Goal: Information Seeking & Learning: Learn about a topic

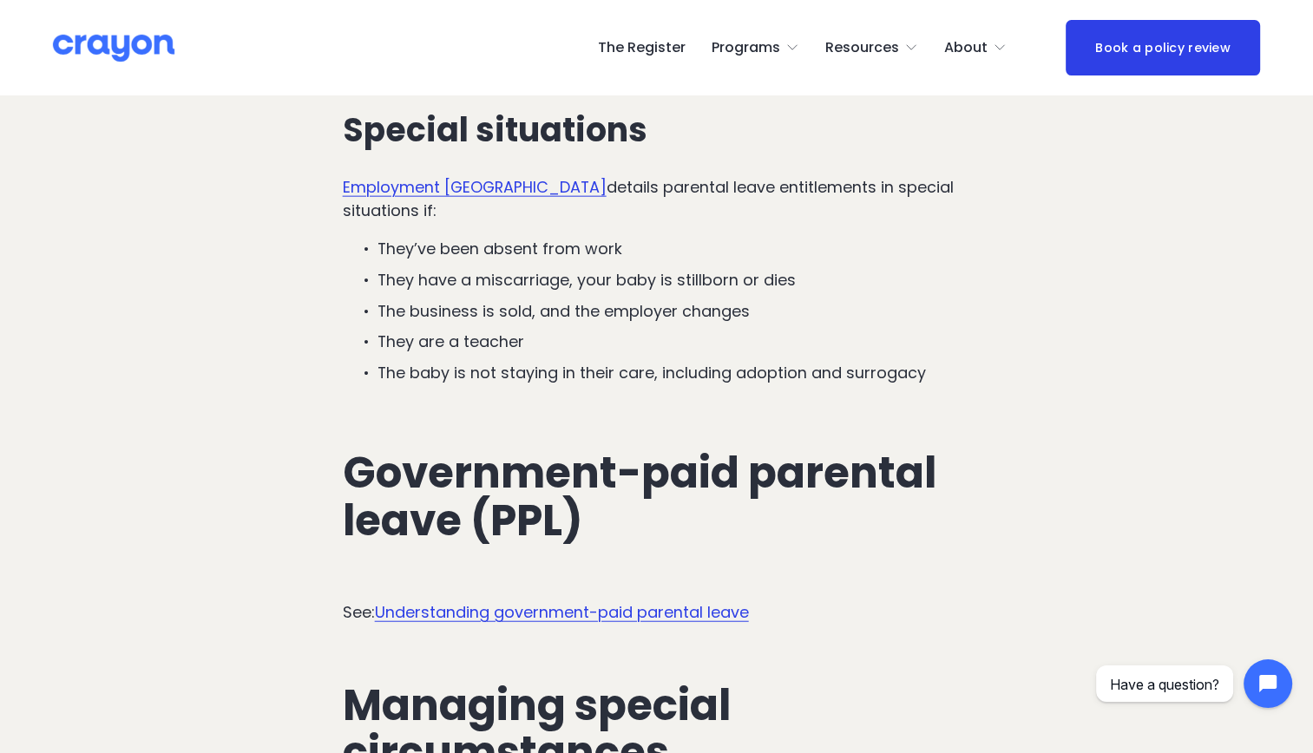
scroll to position [4055, 0]
click at [538, 601] on link "Understanding government-paid parental leave" at bounding box center [562, 612] width 374 height 22
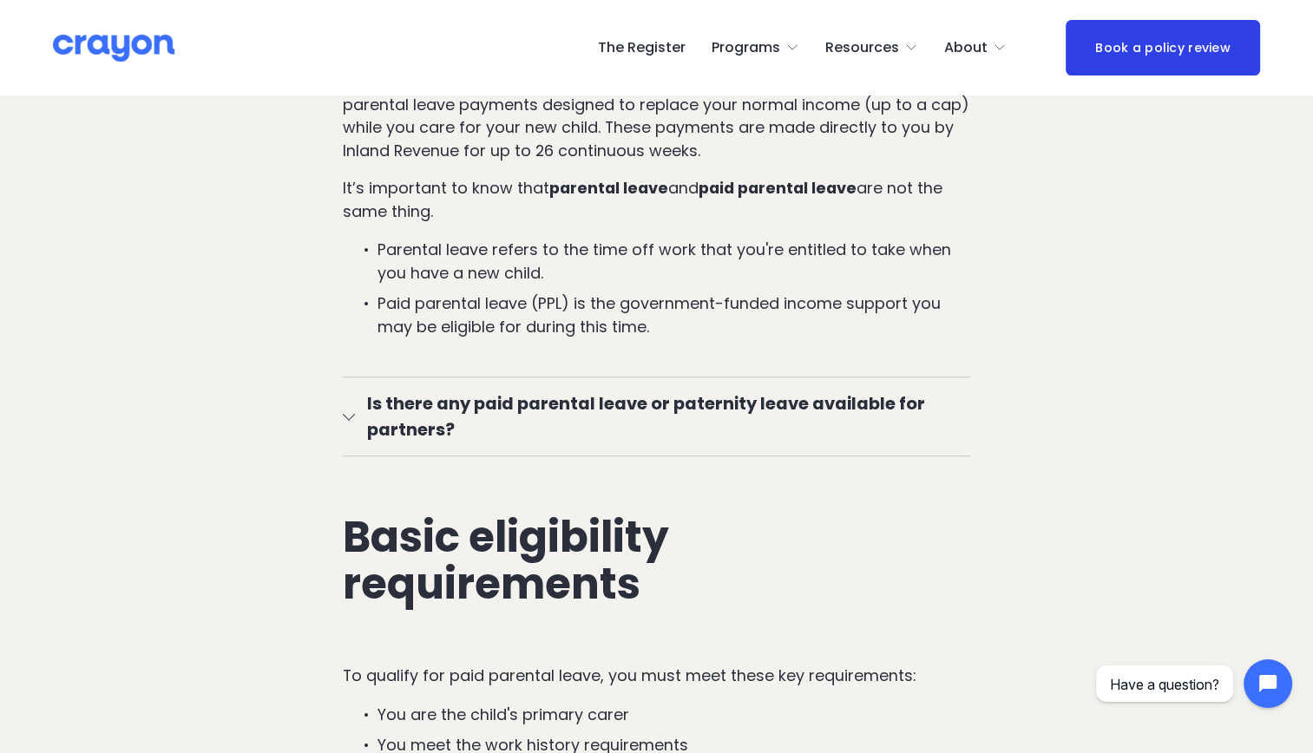
scroll to position [1187, 0]
click at [358, 420] on span "Is there any paid parental leave or paternity leave available for partners?" at bounding box center [663, 415] width 616 height 52
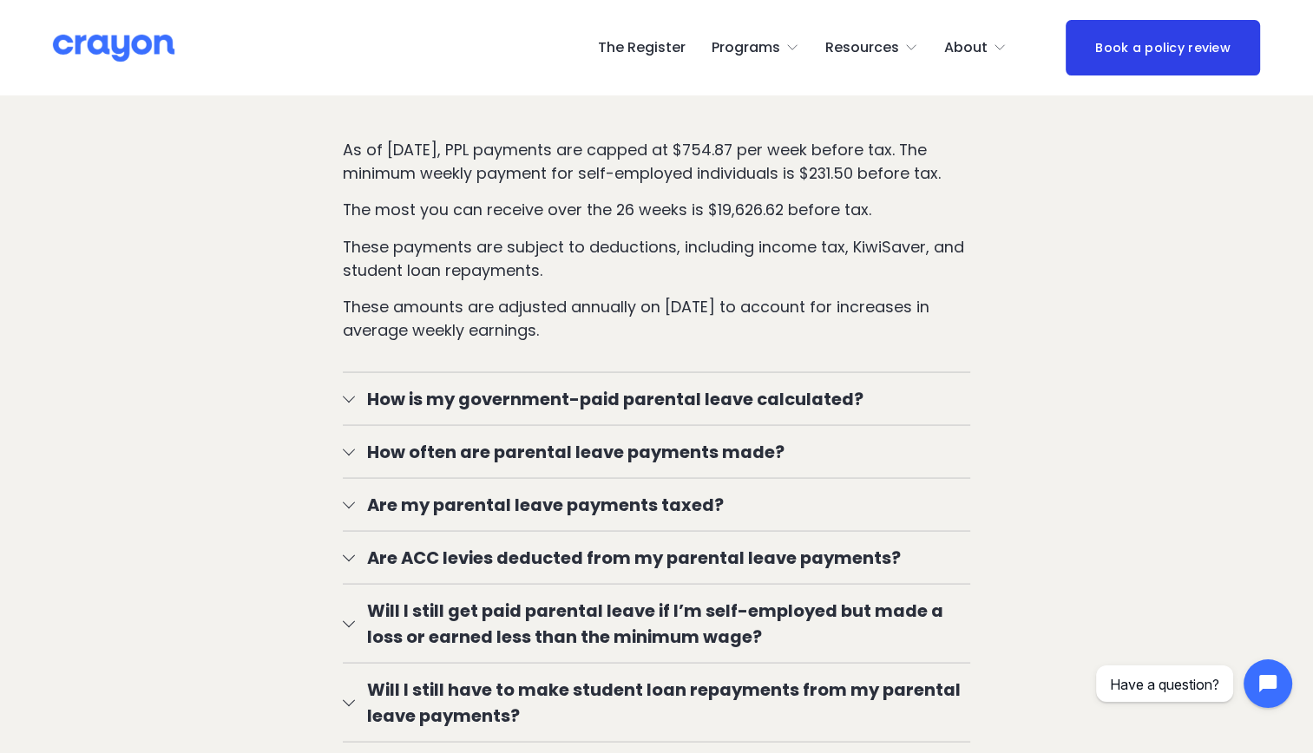
scroll to position [3229, 0]
click at [356, 491] on span "Are my parental leave payments taxed?" at bounding box center [663, 504] width 616 height 26
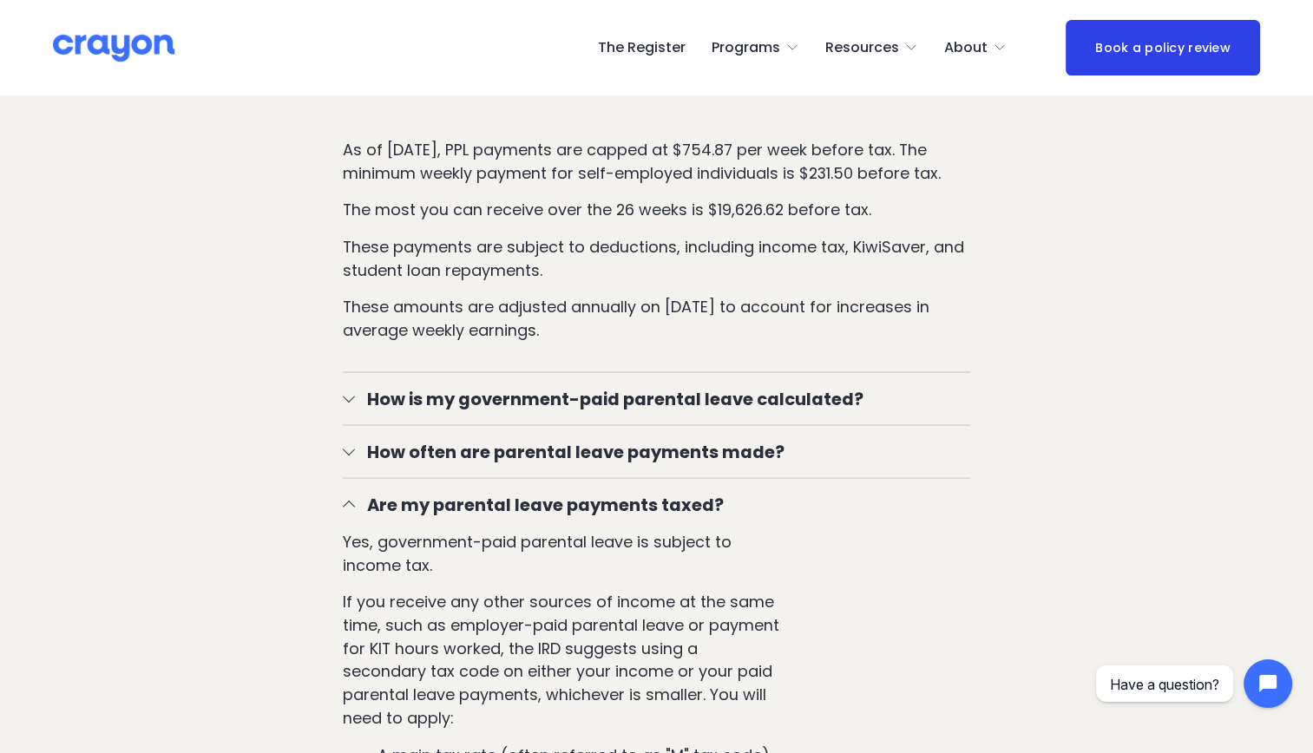
click at [362, 438] on span "How often are parental leave payments made?" at bounding box center [663, 451] width 616 height 26
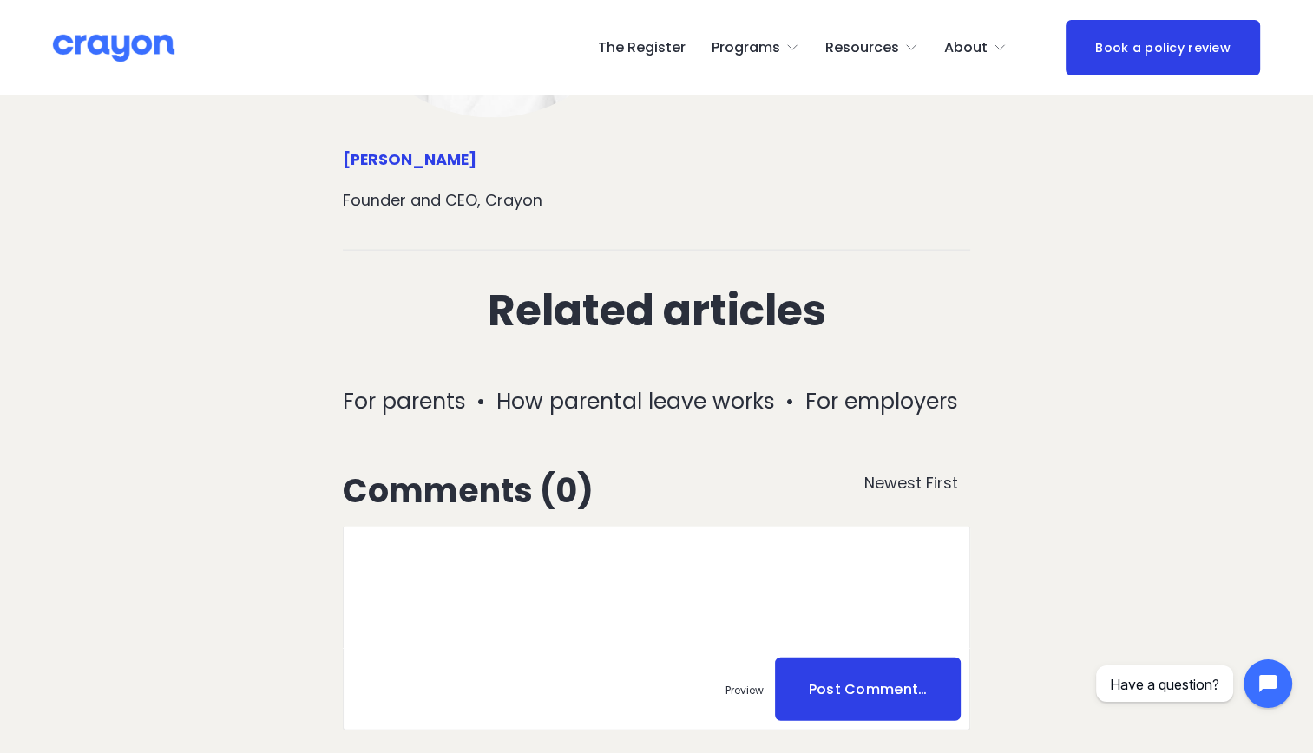
scroll to position [10540, 0]
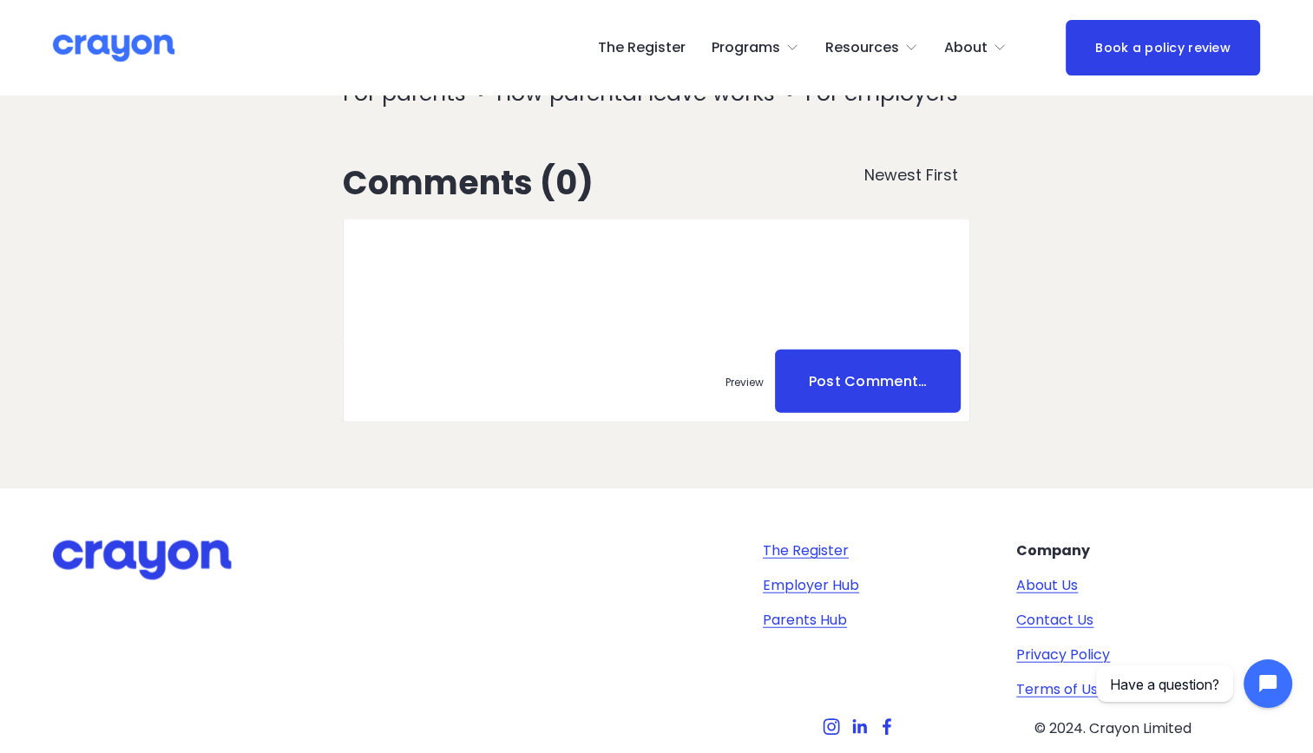
click at [0, 0] on span "Employer hub" at bounding box center [0, 0] width 0 height 0
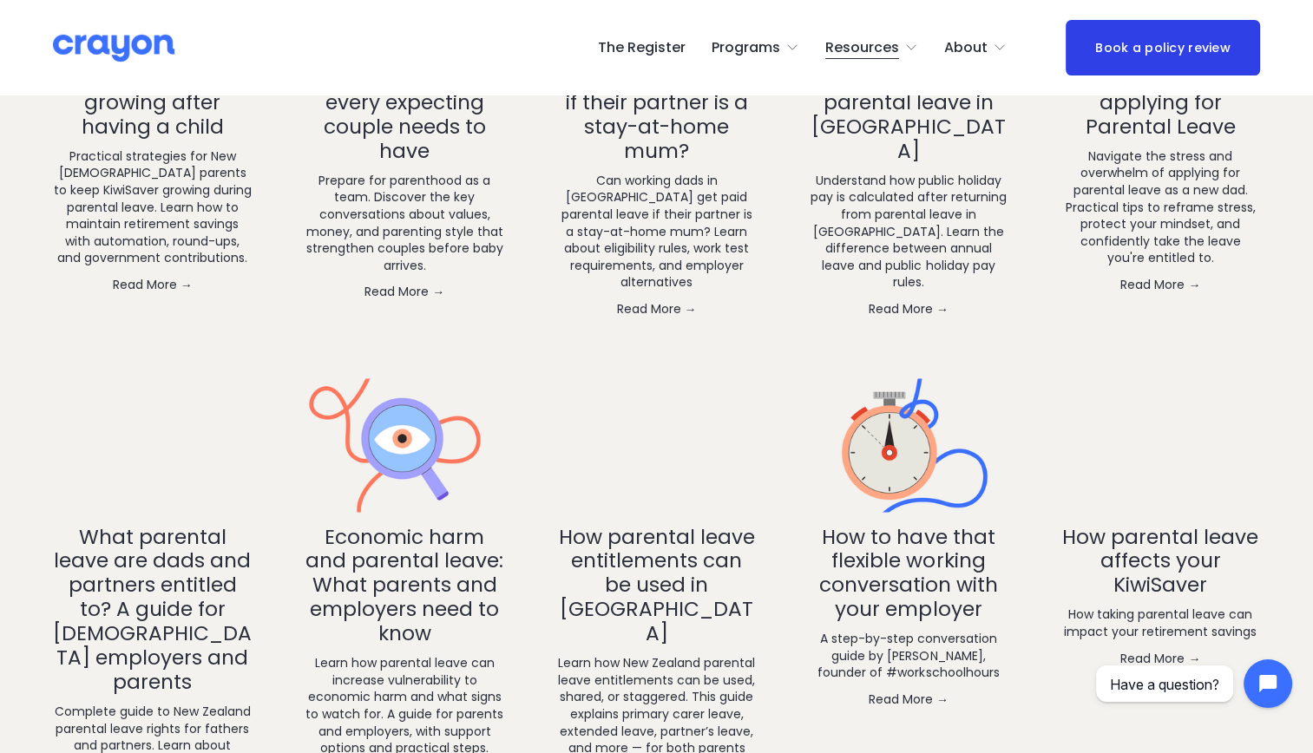
scroll to position [2748, 0]
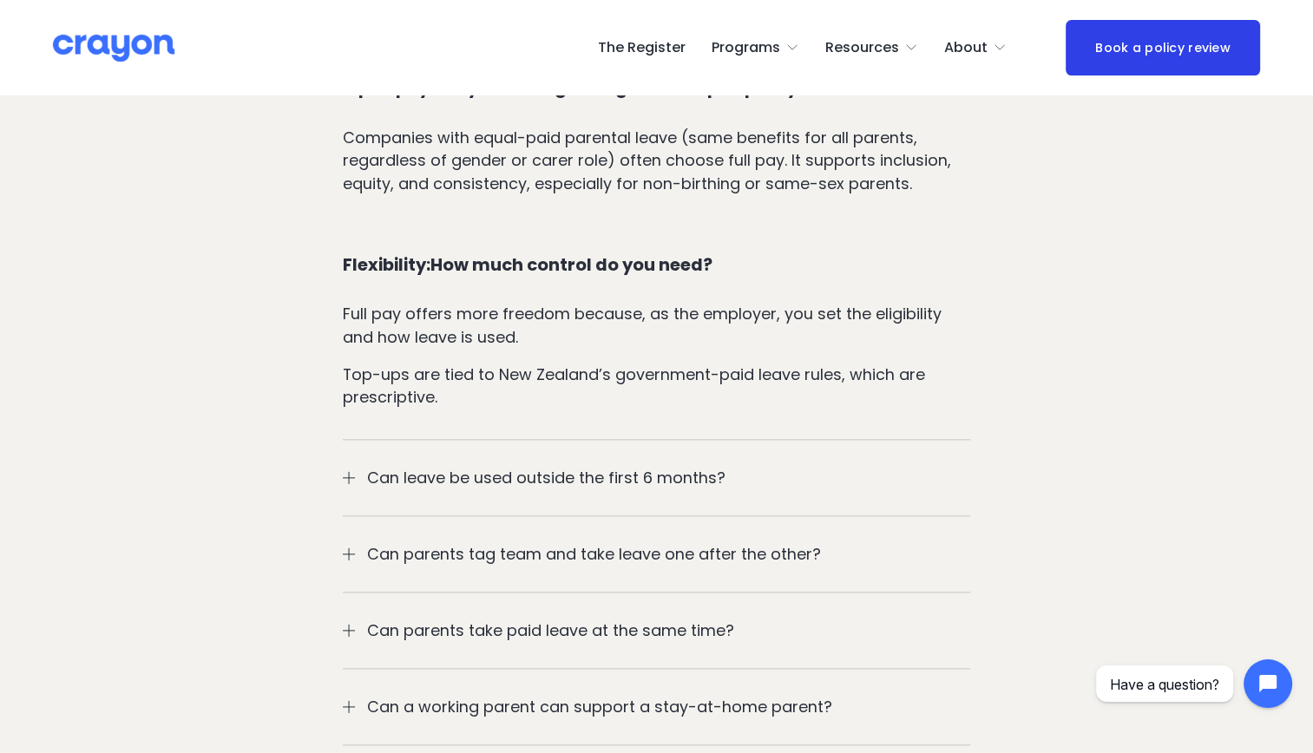
scroll to position [2147, 0]
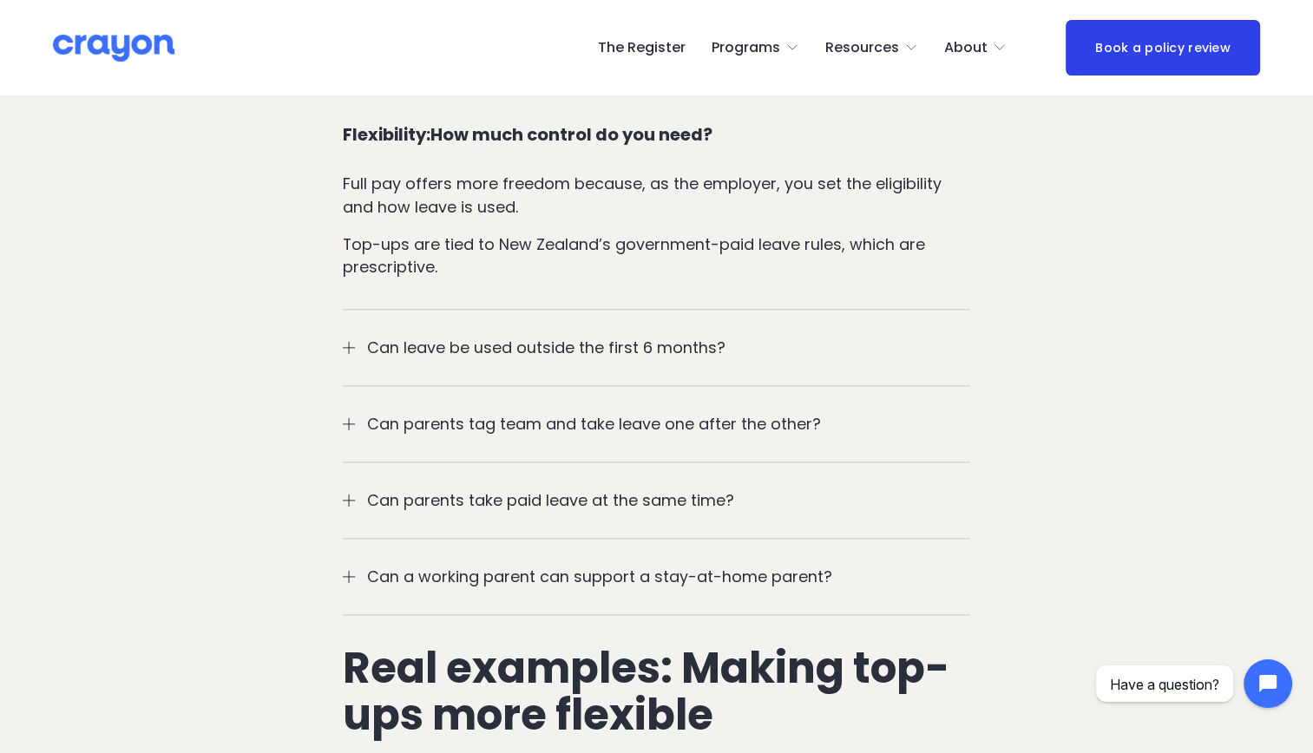
click at [349, 341] on div at bounding box center [348, 347] width 1 height 12
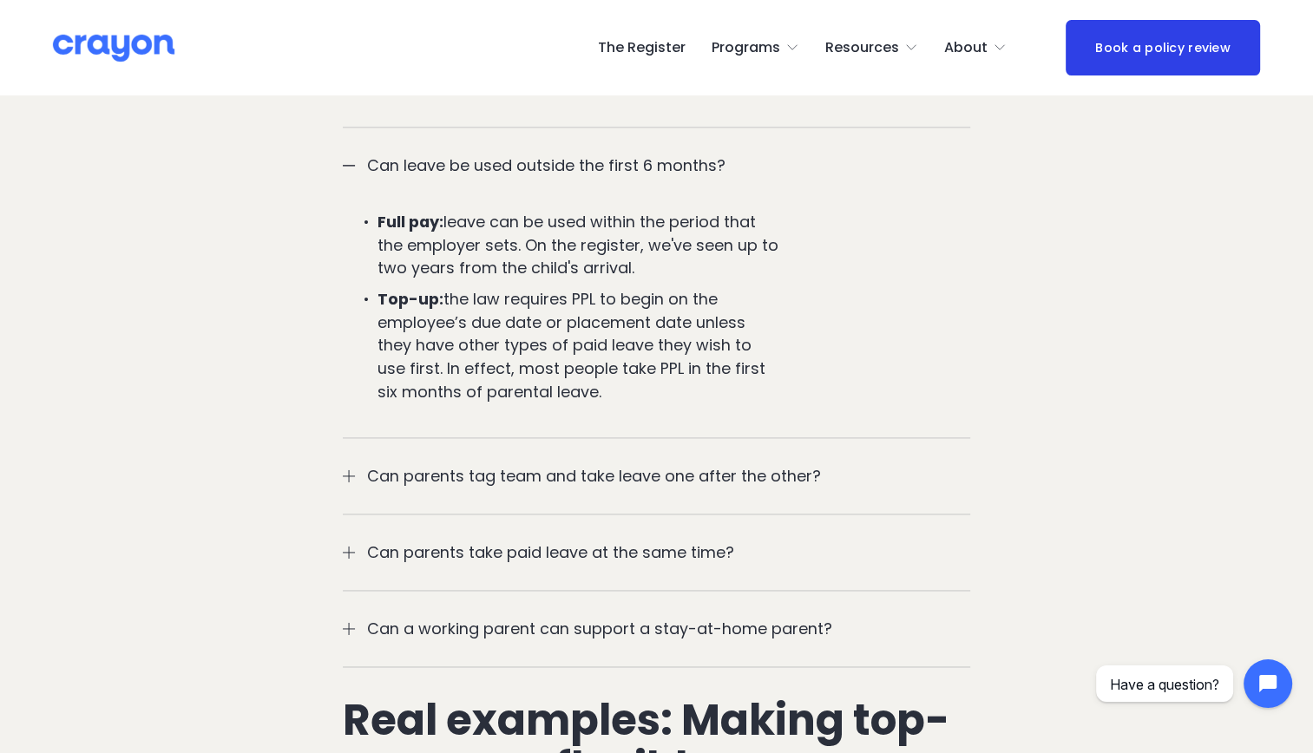
scroll to position [2335, 0]
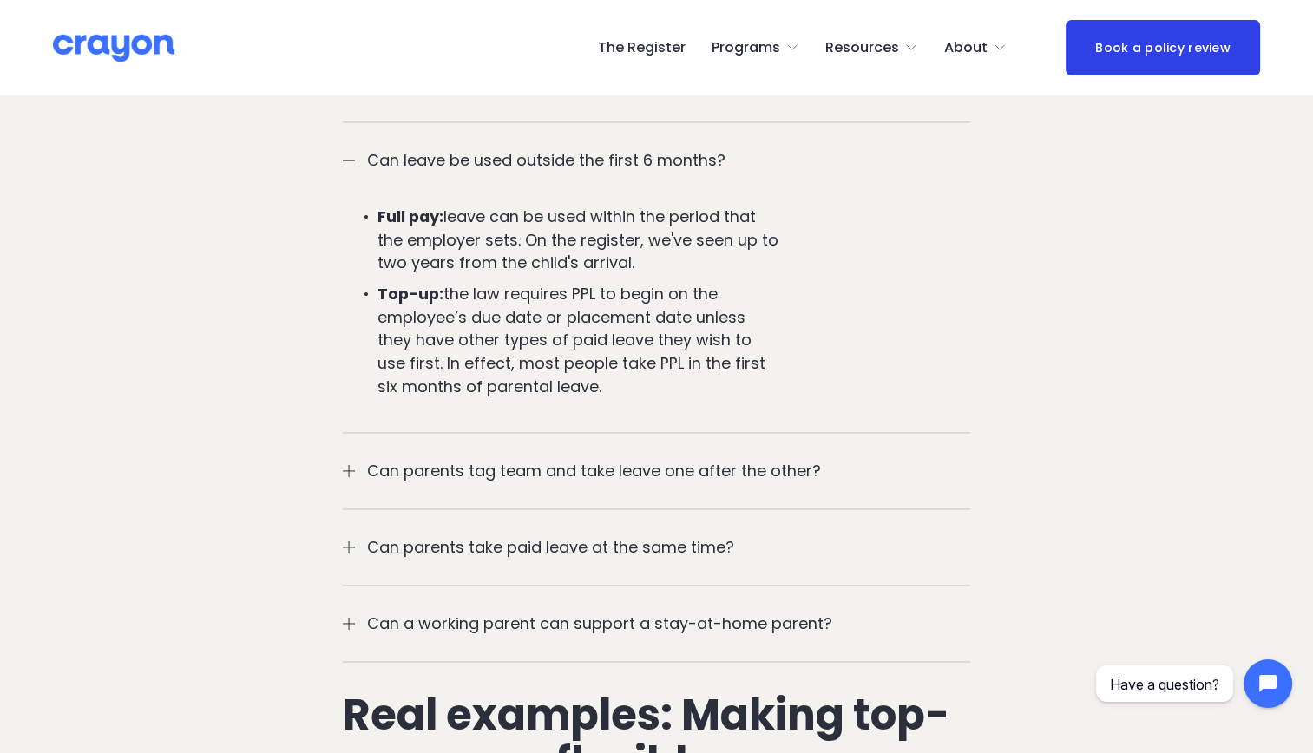
click at [351, 465] on div at bounding box center [349, 471] width 12 height 12
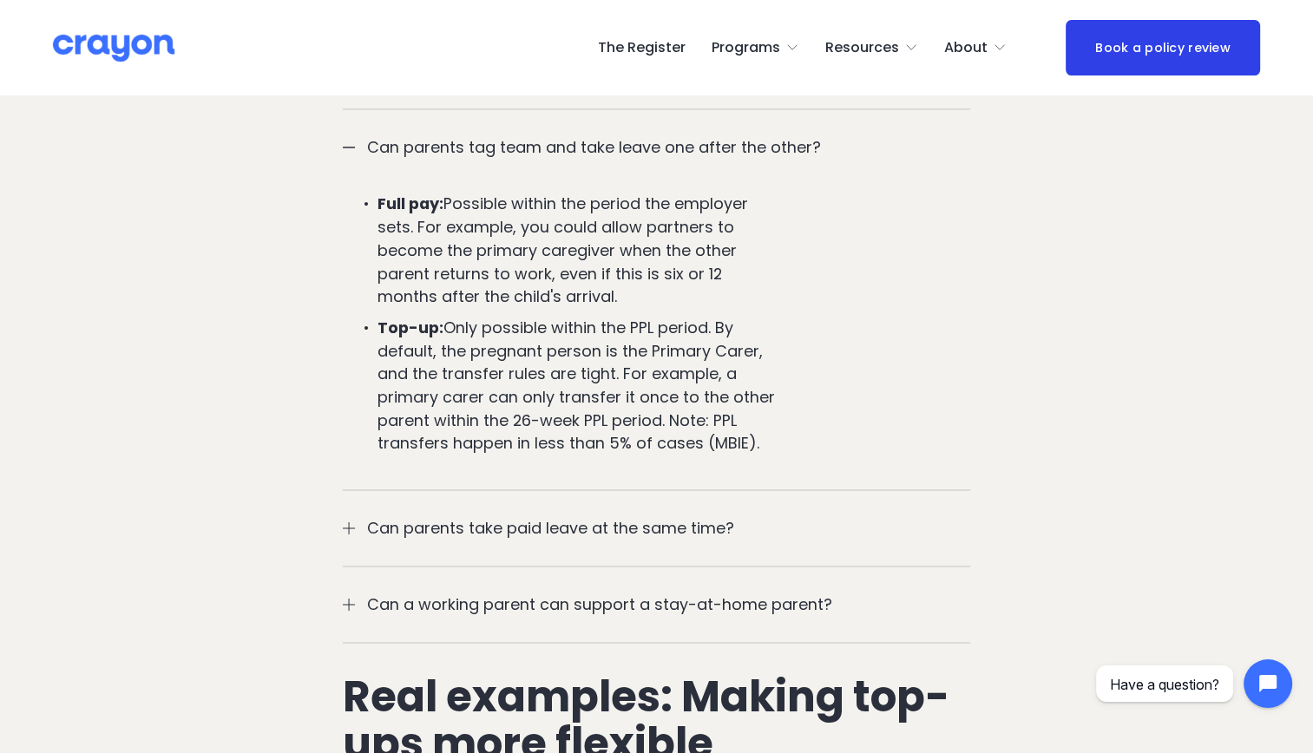
scroll to position [2667, 0]
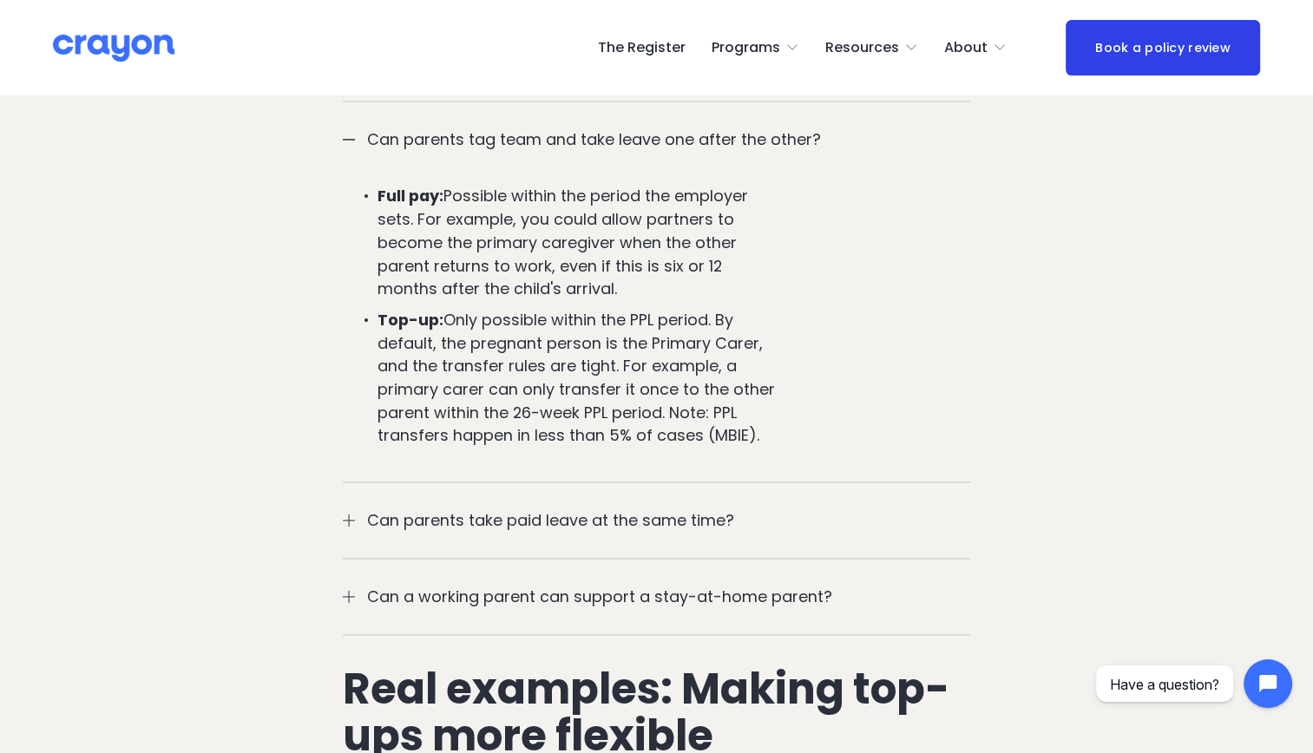
click at [347, 515] on div at bounding box center [349, 521] width 12 height 12
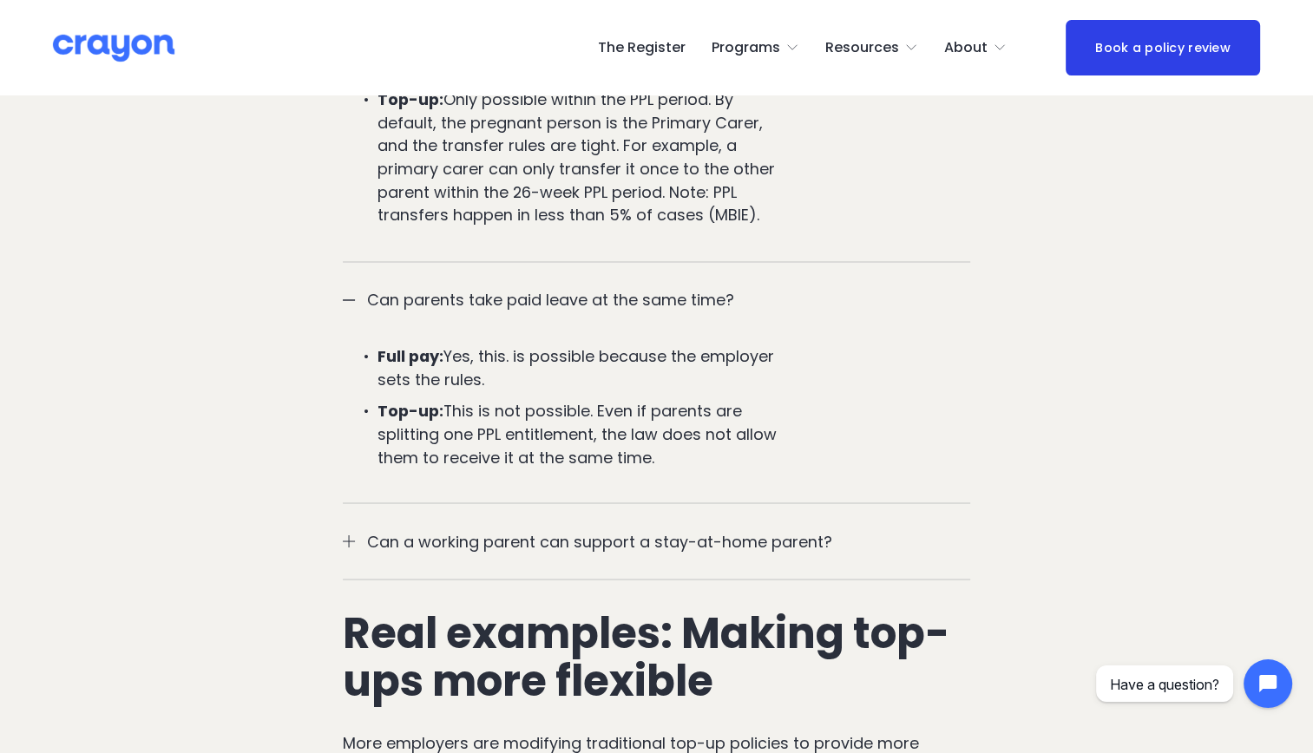
scroll to position [2906, 0]
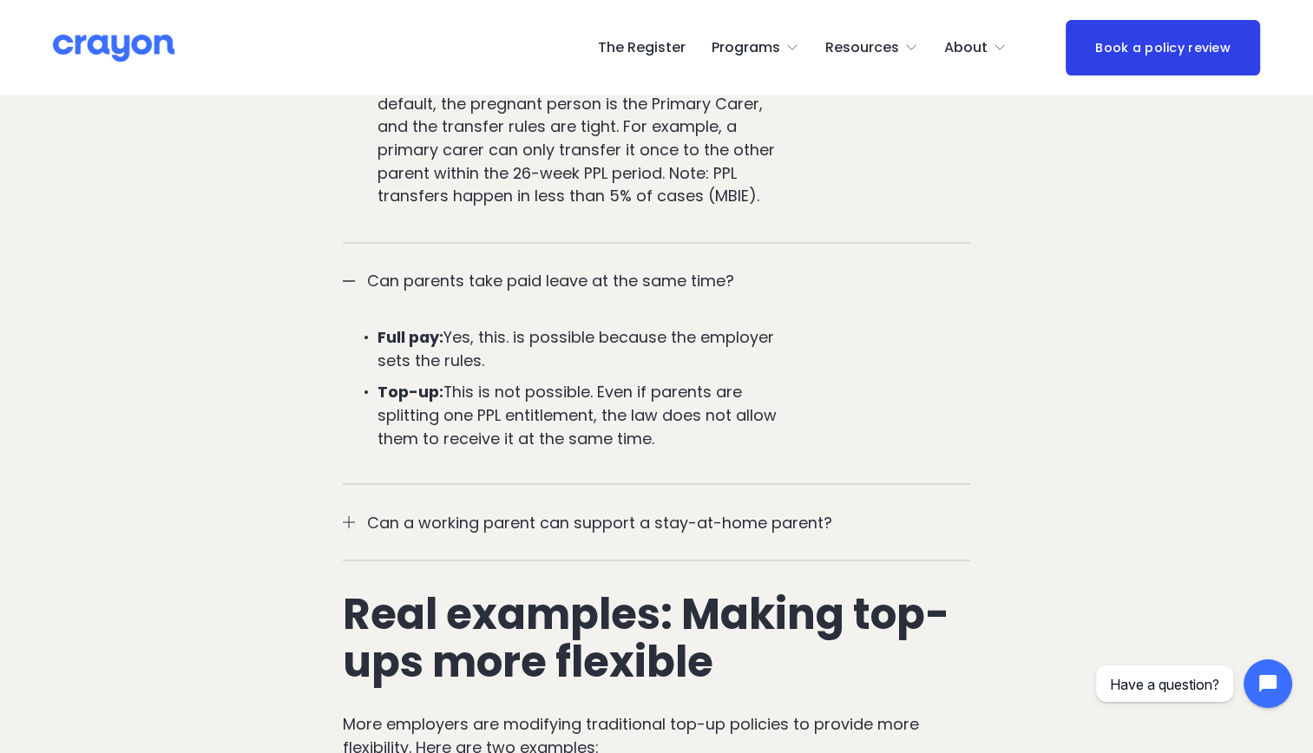
click at [347, 522] on div at bounding box center [349, 522] width 12 height 1
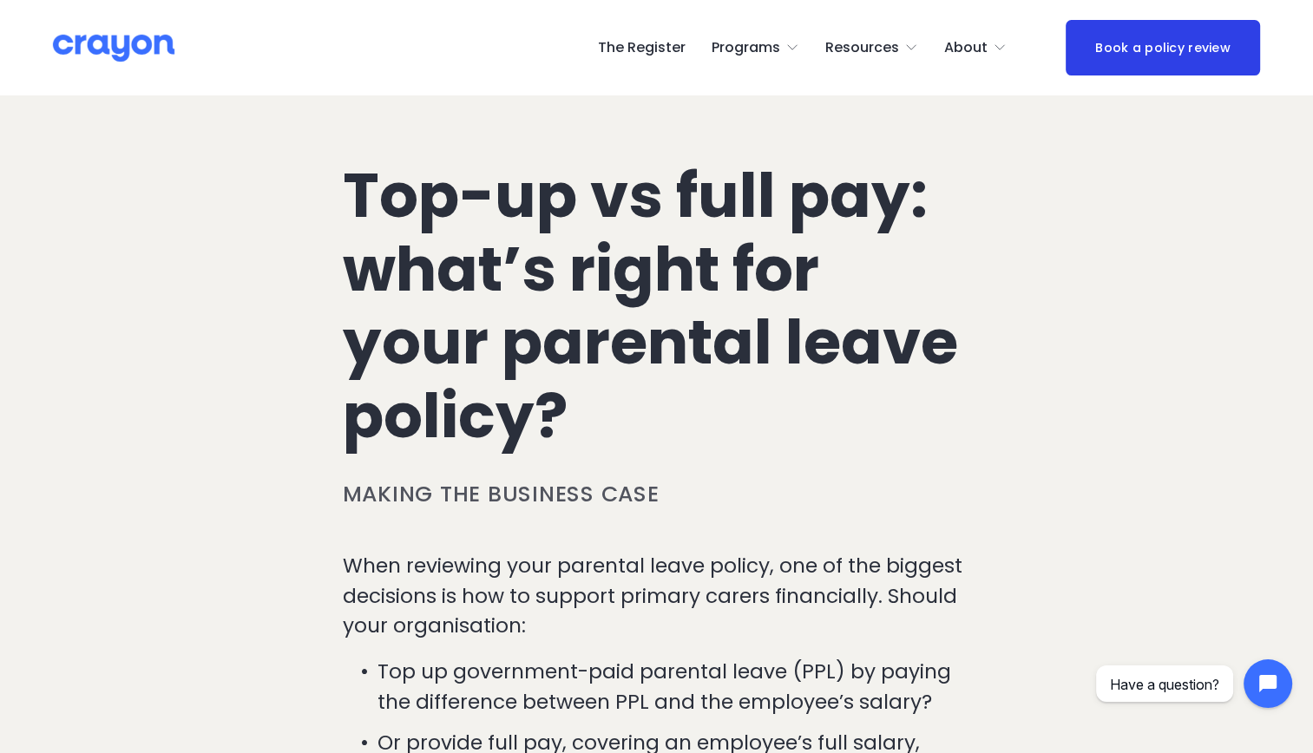
scroll to position [0, 0]
